Goal: Find contact information: Find contact information

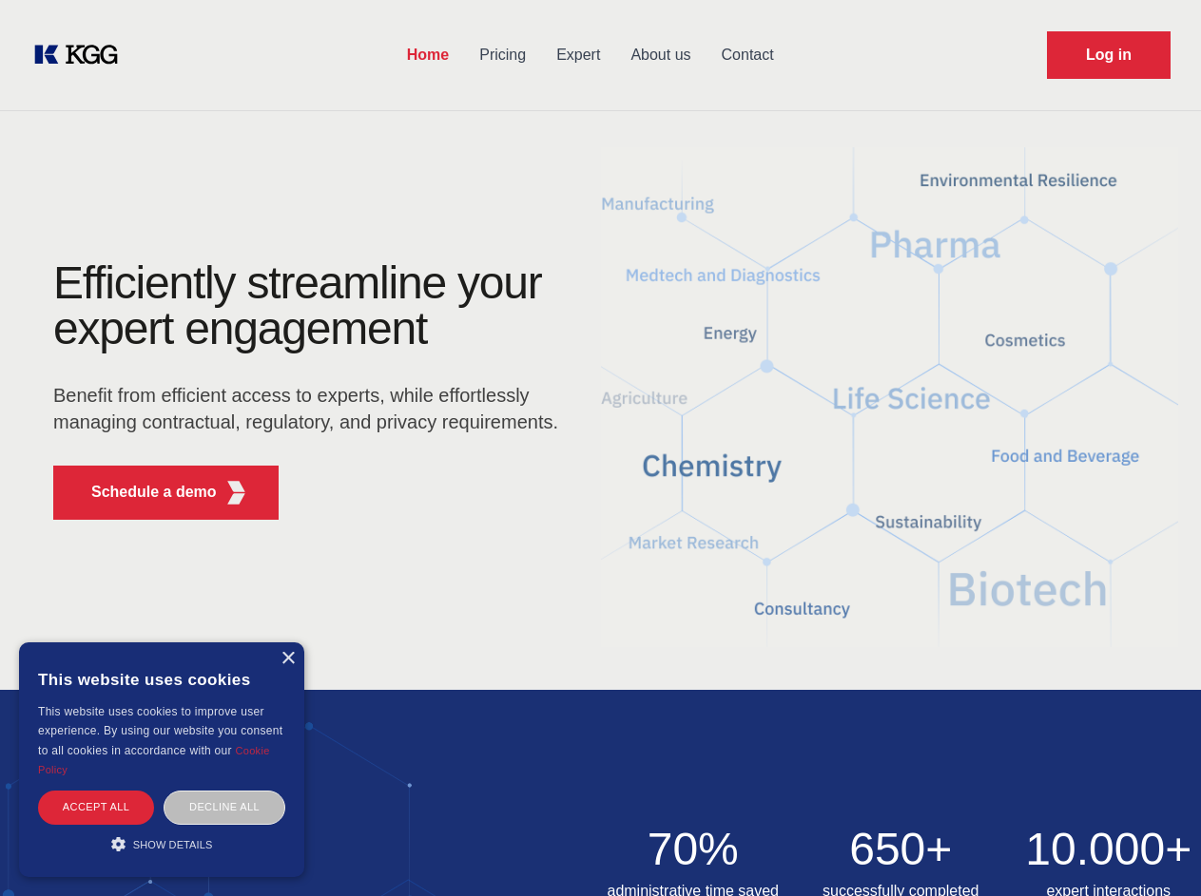
click at [600, 448] on div "Efficiently streamline your expert engagement Benefit from efficient access to …" at bounding box center [312, 397] width 578 height 275
click at [143, 492] on p "Schedule a demo" at bounding box center [153, 492] width 125 height 23
click at [287, 659] on div "× This website uses cookies This website uses cookies to improve user experienc…" at bounding box center [161, 760] width 285 height 235
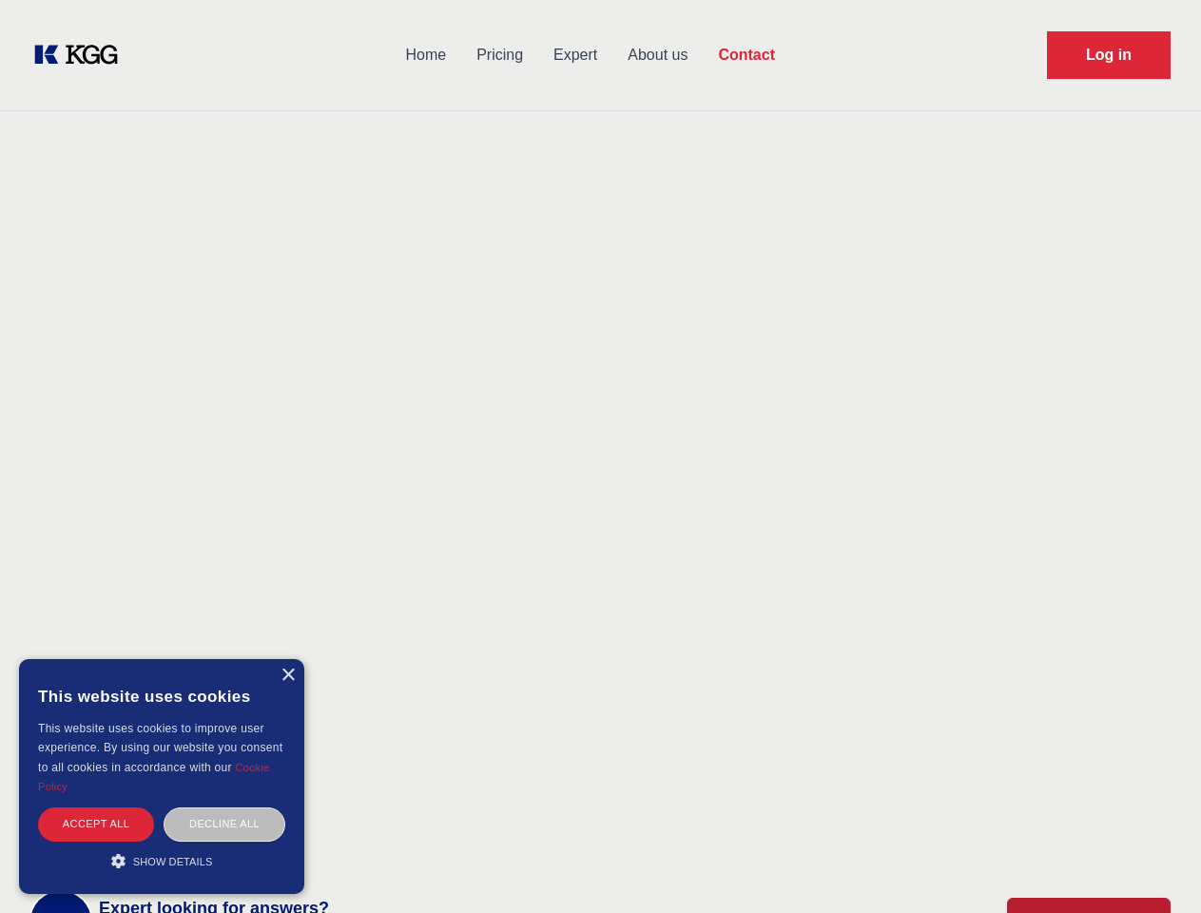
click at [96, 807] on div "Accept all" at bounding box center [96, 823] width 116 height 33
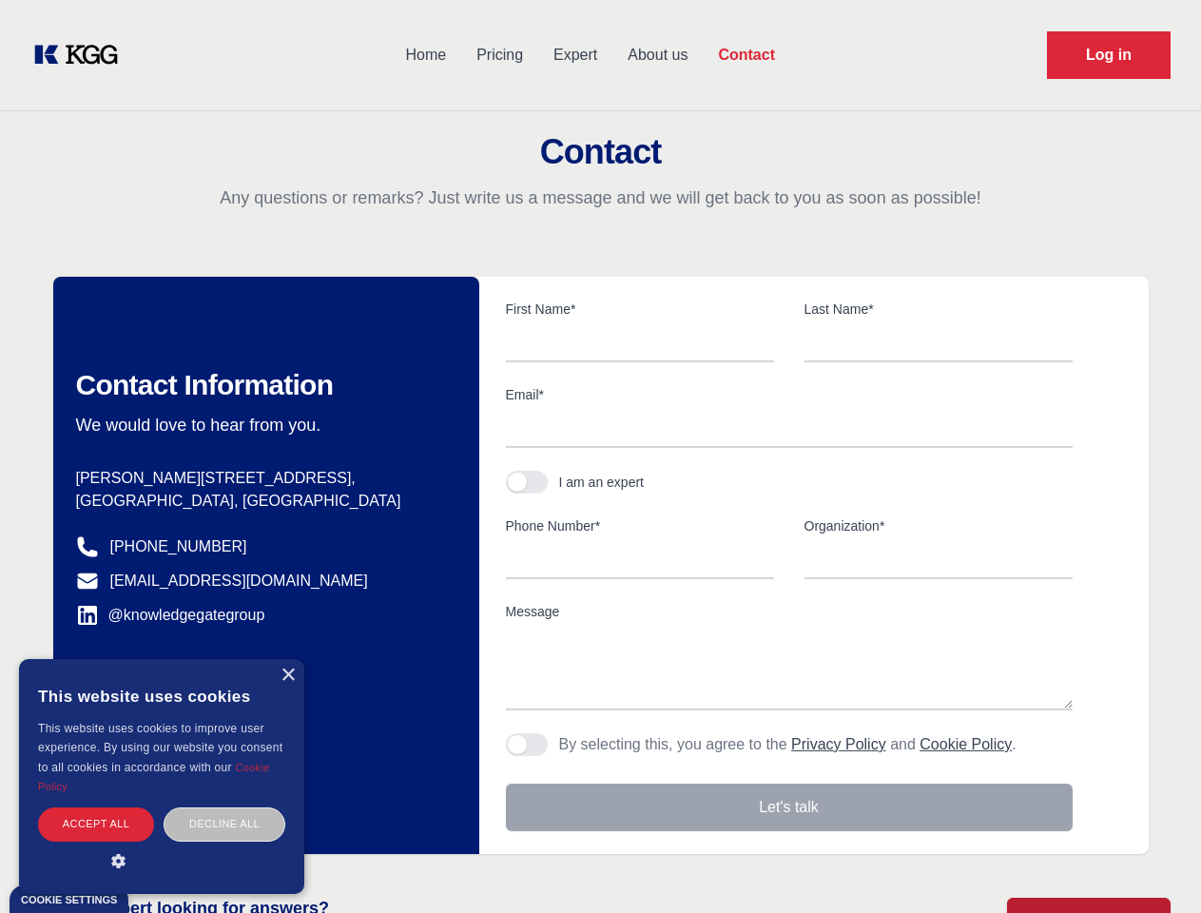
click at [224, 807] on body "Home Pricing Expert About us Contact Log in Contact Any questions or remarks? J…" at bounding box center [600, 835] width 1201 height 1671
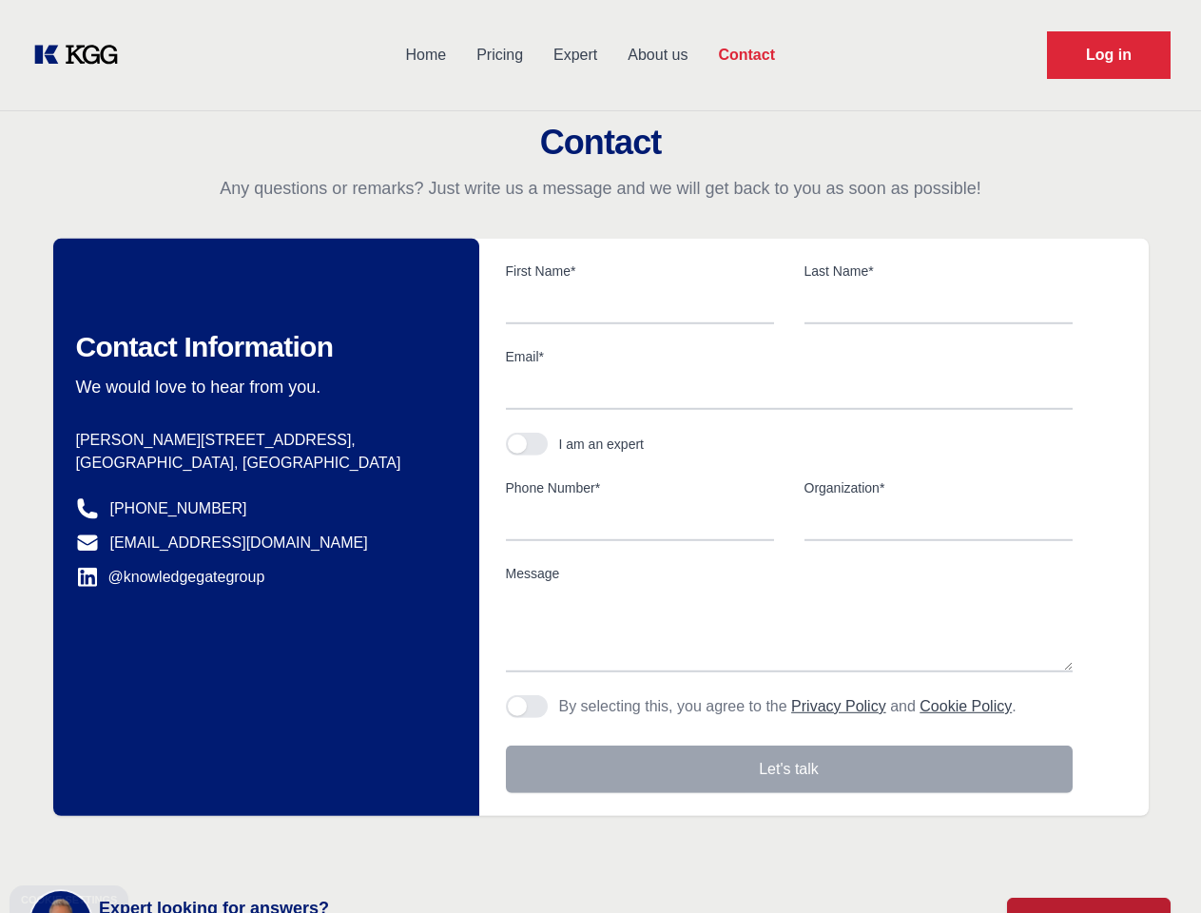
click at [162, 844] on main "Contact Any questions or remarks? Just write us a message and we will get back …" at bounding box center [600, 495] width 1201 height 990
